Goal: Obtain resource: Obtain resource

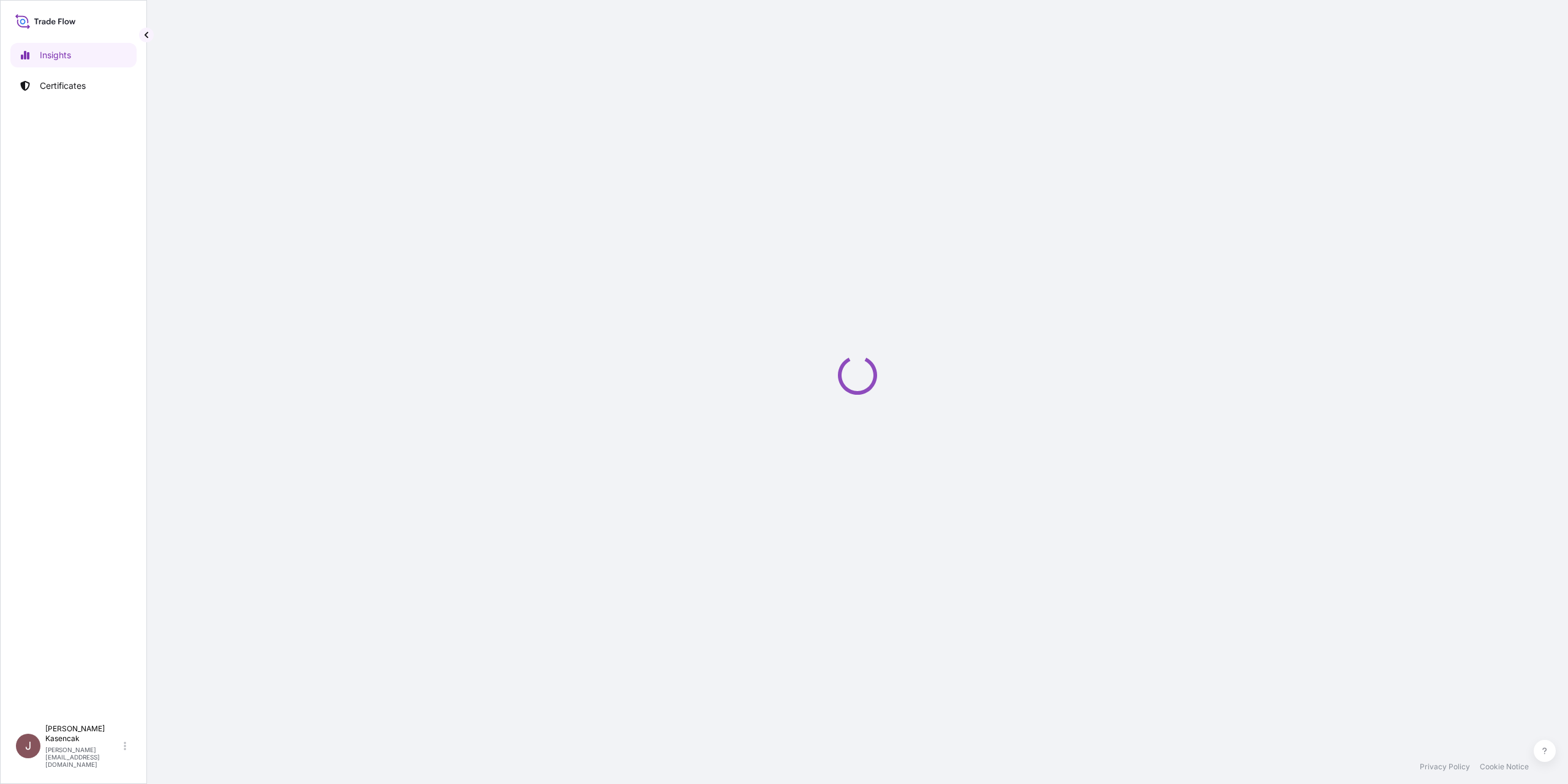
select select "2025"
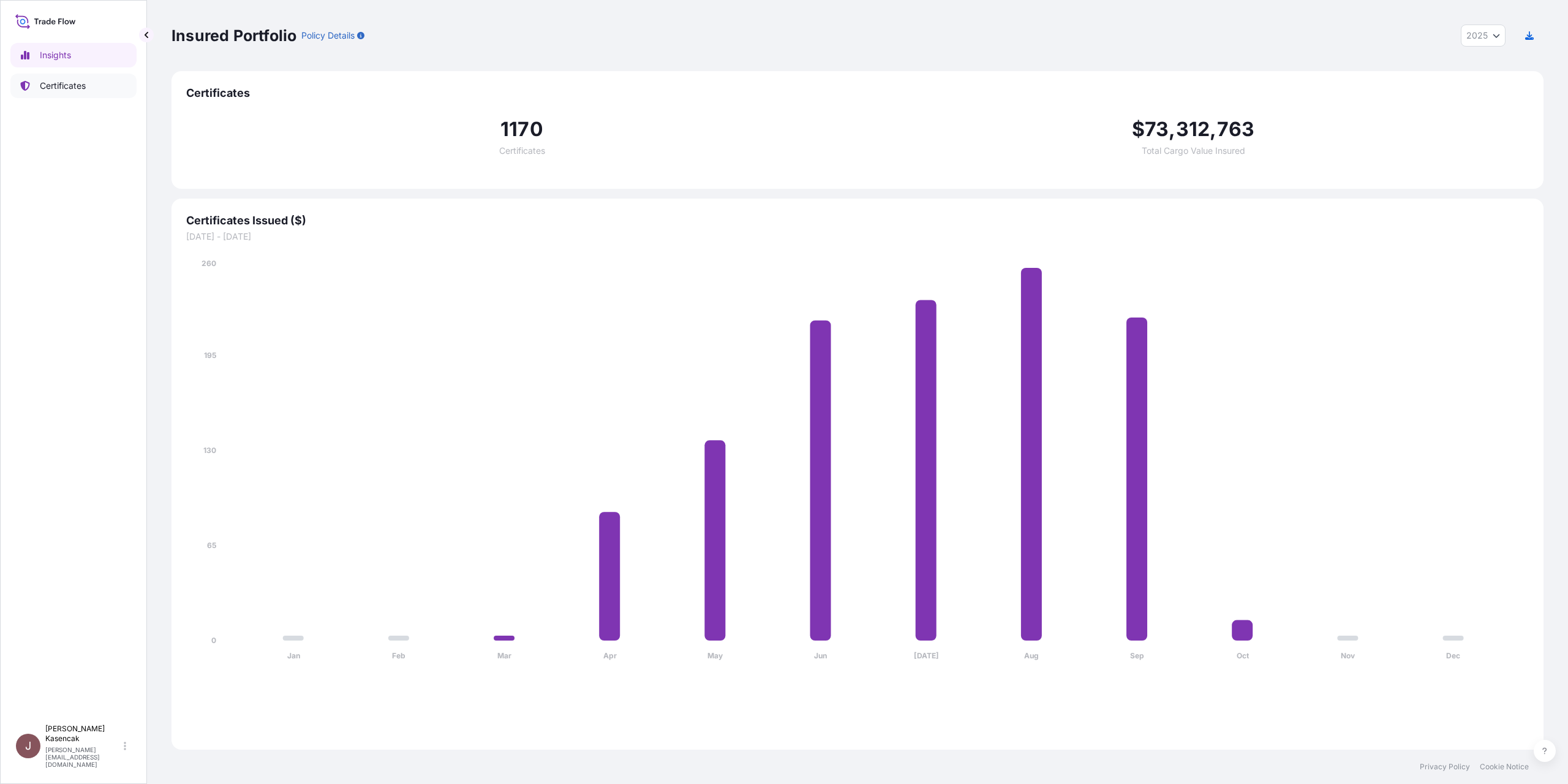
click at [84, 89] on p "Certificates" at bounding box center [63, 86] width 46 height 12
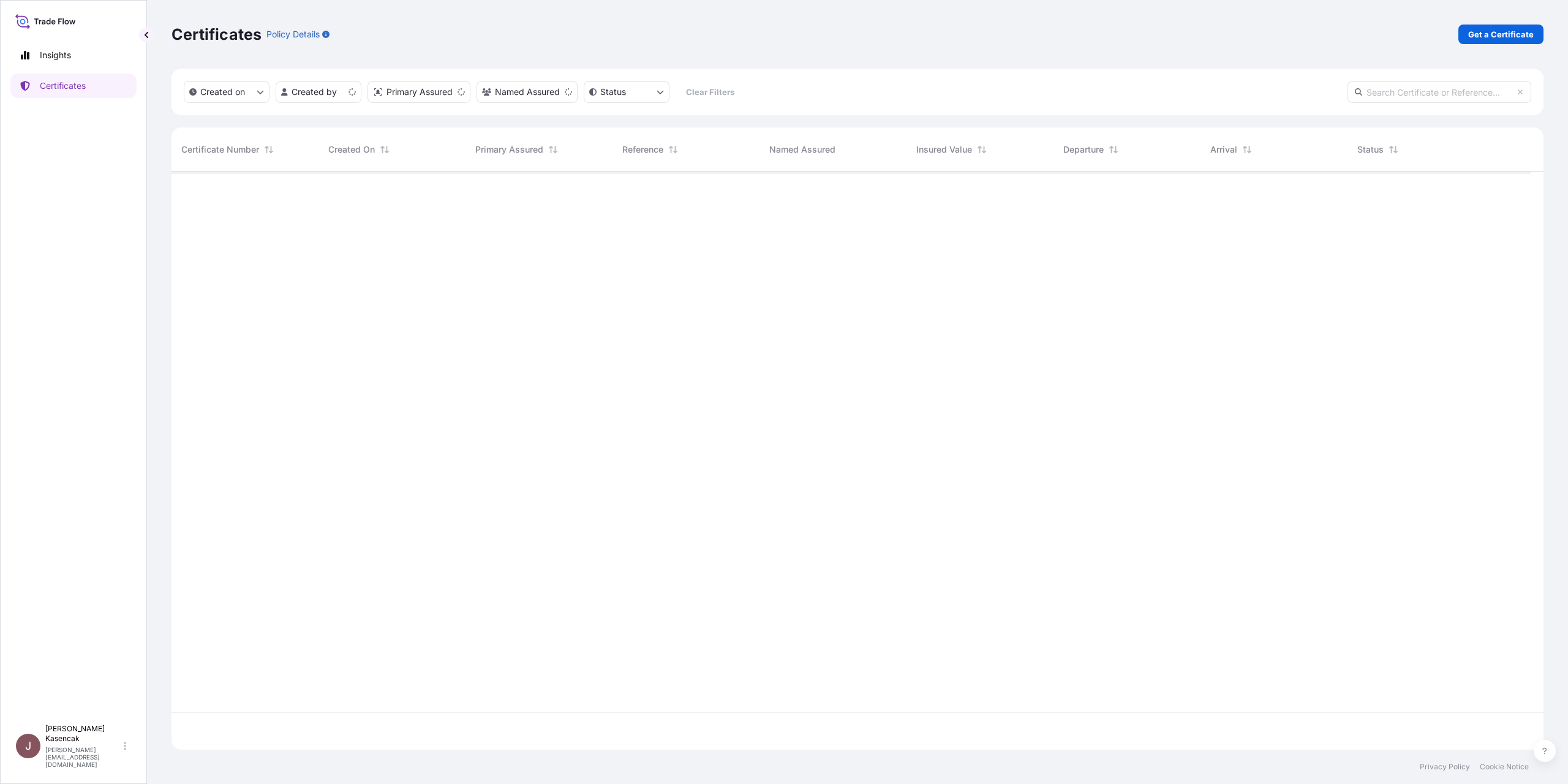
scroll to position [548, 1351]
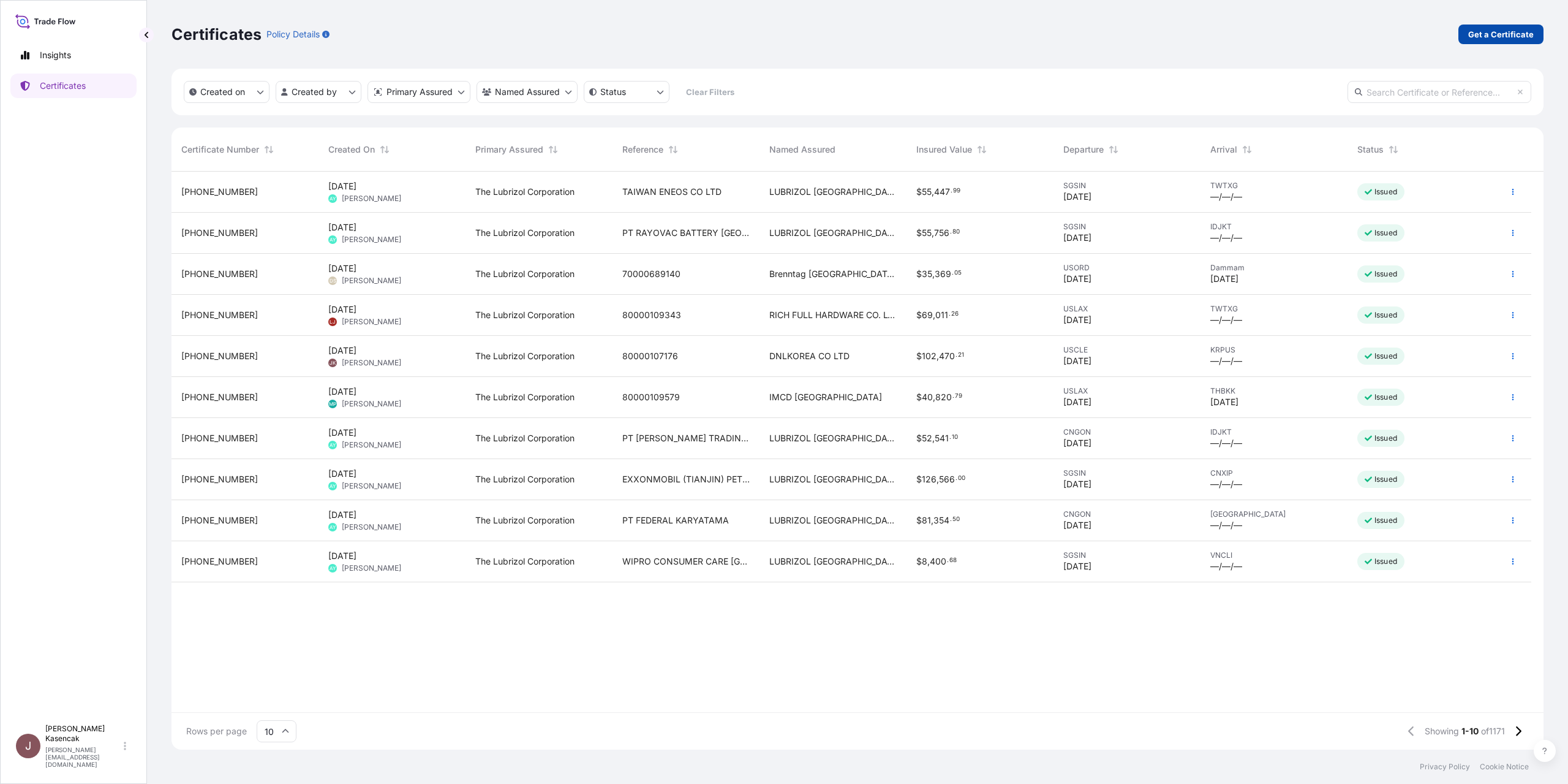
click at [1489, 37] on p "Get a Certificate" at bounding box center [1501, 34] width 65 height 12
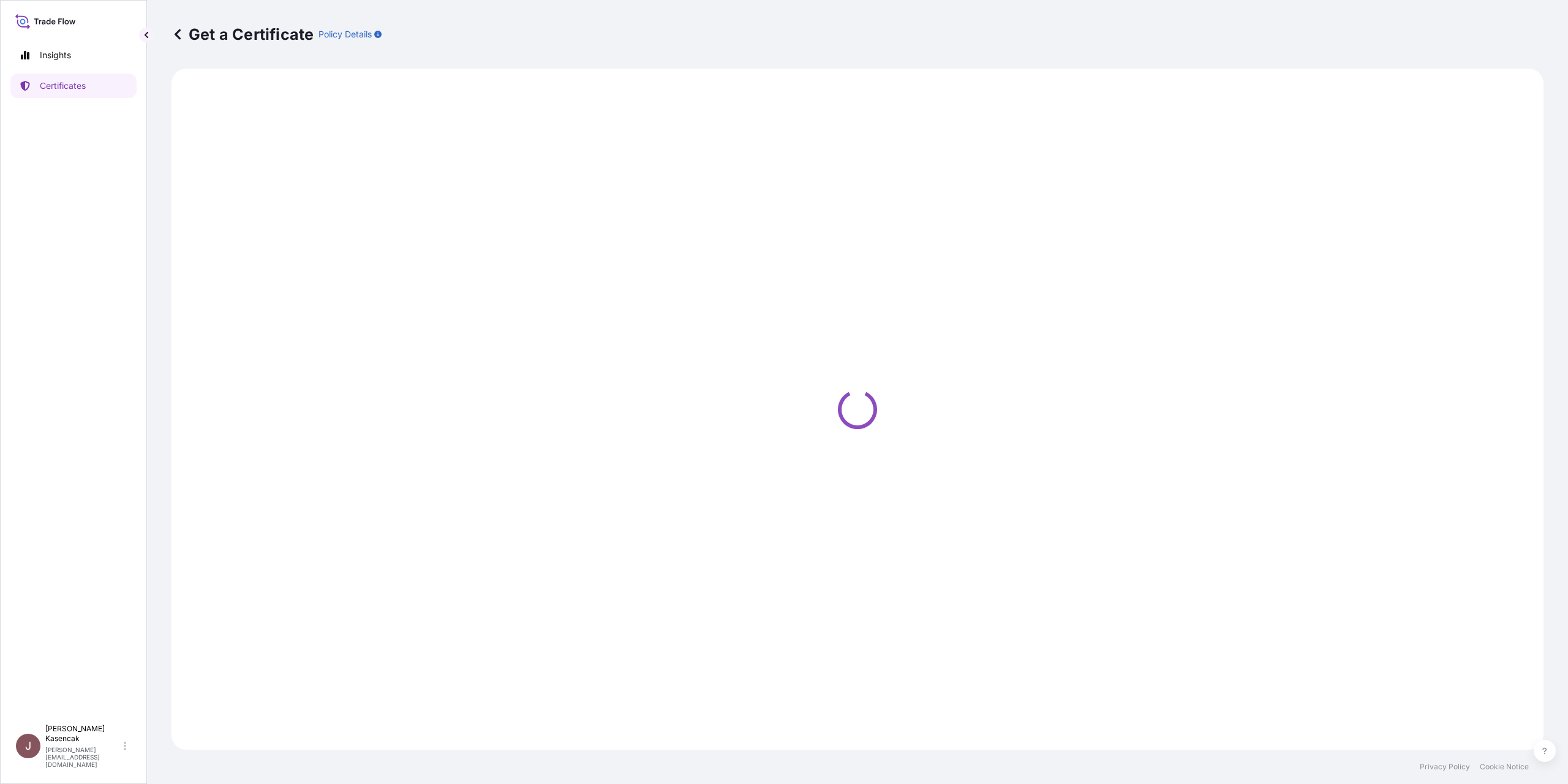
select select "Barge"
